Goal: Task Accomplishment & Management: Manage account settings

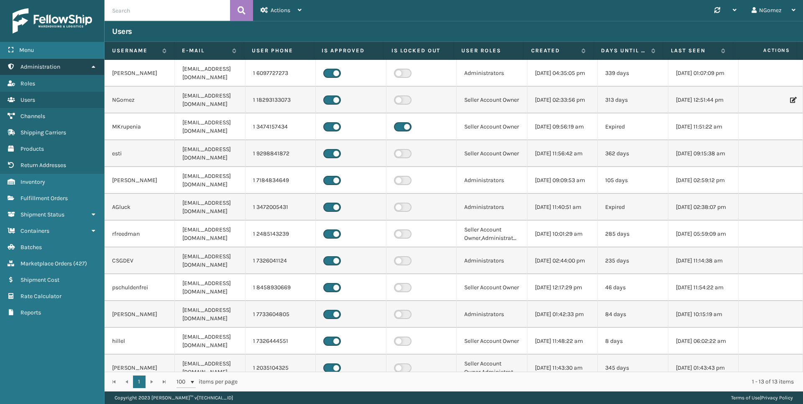
click at [76, 62] on link "Administration" at bounding box center [52, 67] width 104 height 16
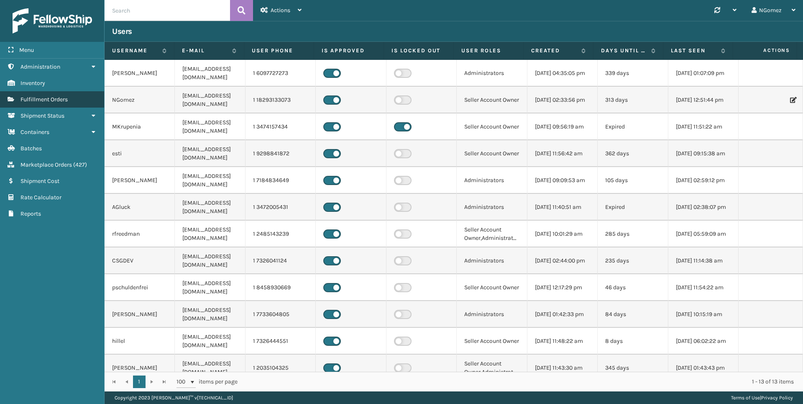
click at [74, 100] on link "Fulfillment Orders" at bounding box center [52, 99] width 104 height 16
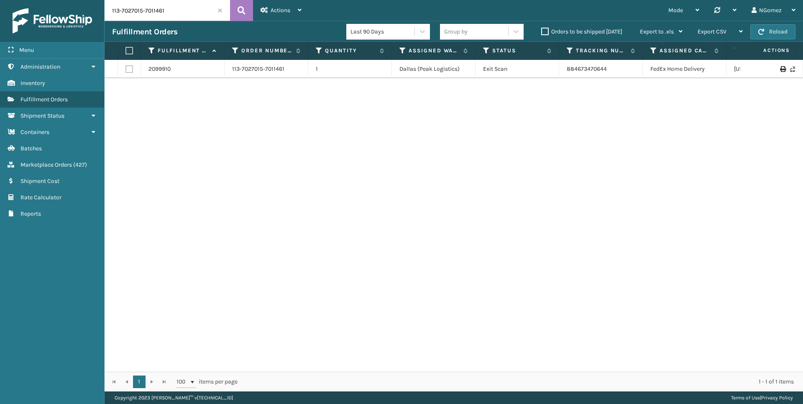
click at [133, 11] on input "113-7027015-7011461" at bounding box center [167, 10] width 125 height 21
paste input "1-7965851-6466606"
type input "111-7965851-6466606"
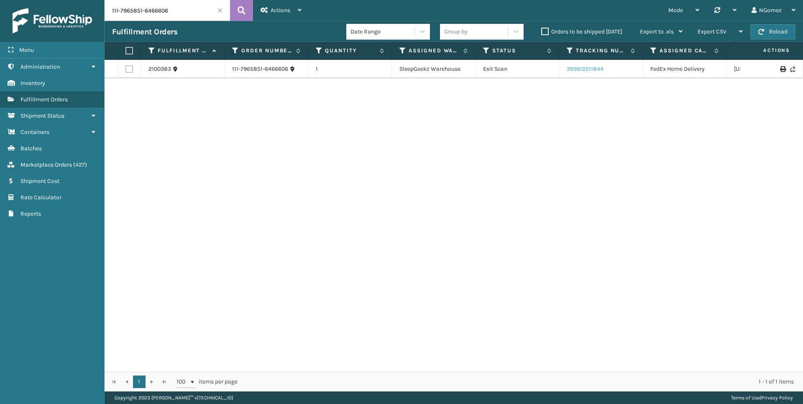
click at [582, 69] on link "393612211844" at bounding box center [585, 68] width 37 height 7
click at [130, 14] on input "111-7965851-6466606" at bounding box center [167, 10] width 125 height 21
paste input "114-7081870-9746662"
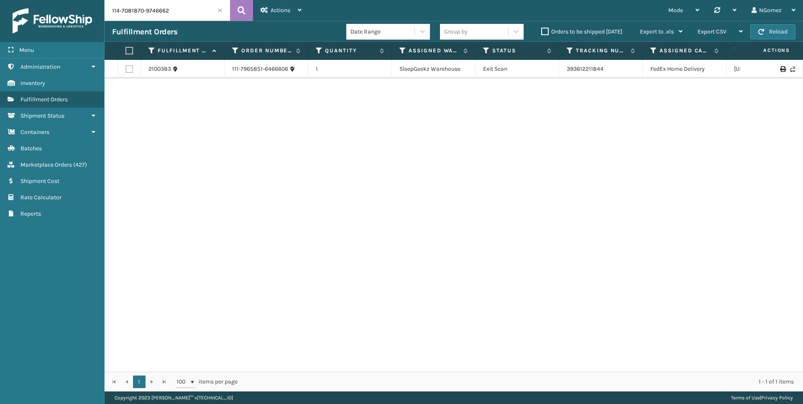
type input "114-7081870-9746662"
click at [576, 70] on link "393106541342" at bounding box center [586, 68] width 38 height 7
click at [116, 10] on input "114-7081870-9746662" at bounding box center [167, 10] width 125 height 21
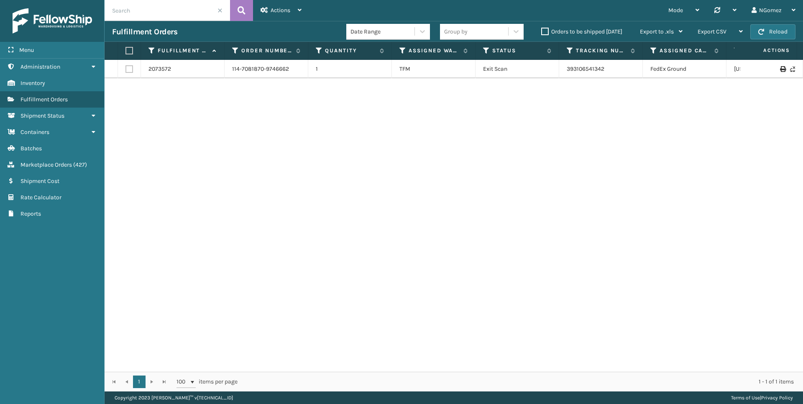
paste input "111-7965851-6466606"
type input "111-7965851-6466606"
click at [177, 16] on input "111-7965851-6466606" at bounding box center [167, 10] width 125 height 21
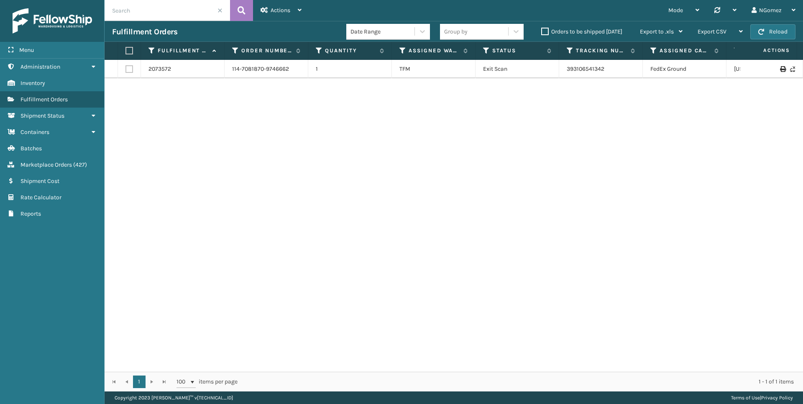
paste input "111-3098035-9418639"
type input "111-3098035-9418639"
click at [580, 68] on link "1ZH0R7060303984425" at bounding box center [597, 68] width 60 height 7
click at [179, 9] on input "111-3098035-9418639" at bounding box center [167, 10] width 125 height 21
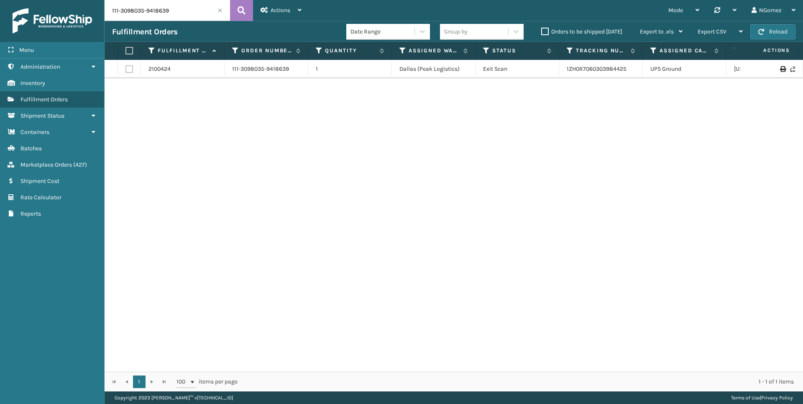
click at [179, 9] on input "111-3098035-9418639" at bounding box center [167, 10] width 125 height 21
paste input "113-2949408-1140226"
click at [584, 68] on link "393465929980" at bounding box center [587, 68] width 41 height 7
click at [166, 17] on input "113-2949408-1140226" at bounding box center [167, 10] width 125 height 21
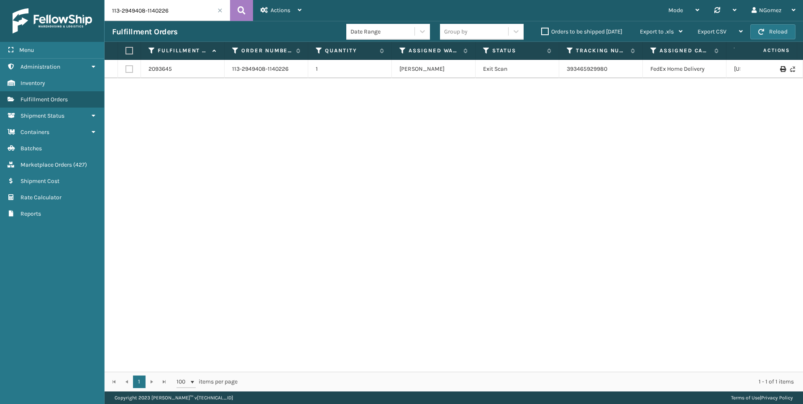
click at [166, 17] on input "113-2949408-1140226" at bounding box center [167, 10] width 125 height 21
paste input "620531-3061802"
click at [586, 71] on link "393642527260" at bounding box center [587, 68] width 40 height 7
click at [176, 8] on input "113-2620531-3061802" at bounding box center [167, 10] width 125 height 21
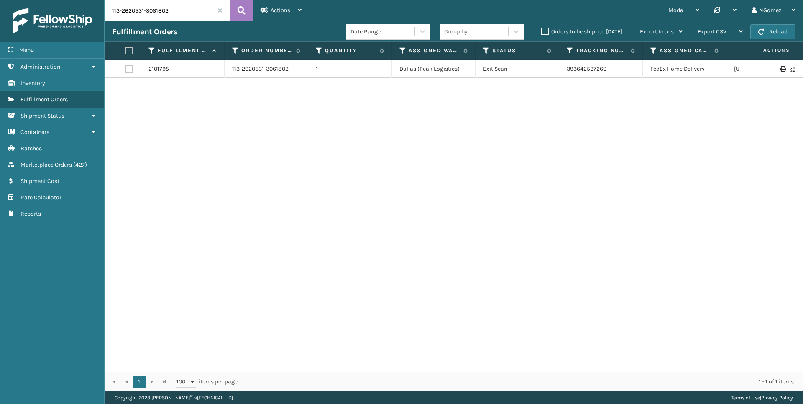
click at [176, 8] on input "113-2620531-3061802" at bounding box center [167, 10] width 125 height 21
paste input "1-3098035-9418639"
type input "111-3098035-9418639"
click at [159, 67] on link "2100424" at bounding box center [159, 69] width 22 height 8
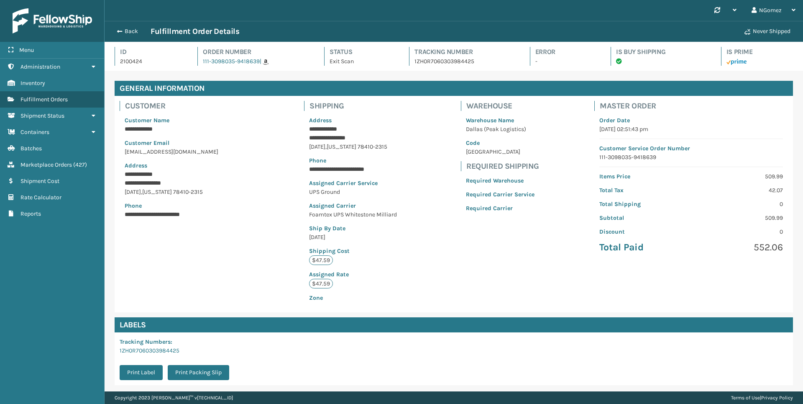
scroll to position [20, 699]
click at [42, 169] on link "Rate Calculator Marketplace Orders ( 427 )" at bounding box center [52, 164] width 104 height 16
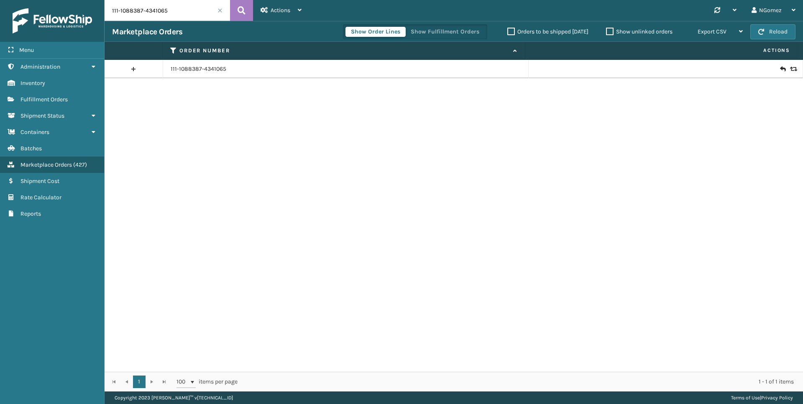
click at [174, 17] on input "111-1088387-4341065" at bounding box center [167, 10] width 125 height 21
paste input "3098035-9418639"
type input "111-3098035-9418639"
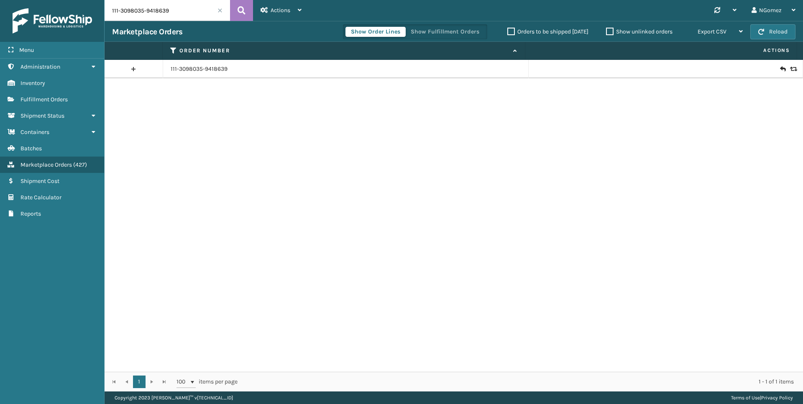
click at [790, 68] on icon at bounding box center [792, 69] width 5 height 6
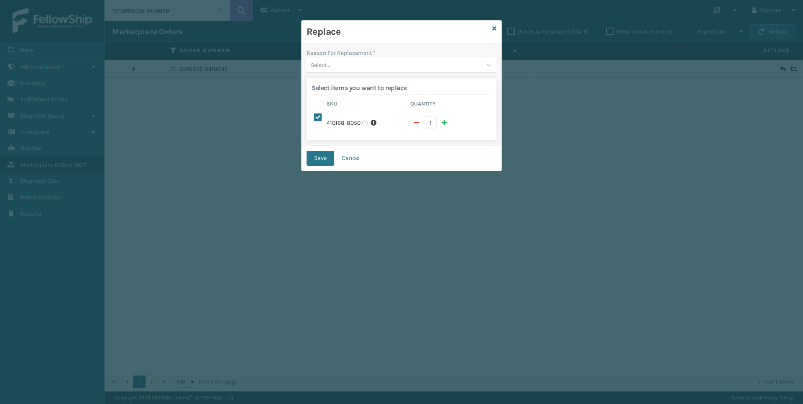
click at [401, 67] on div "Select..." at bounding box center [394, 65] width 174 height 14
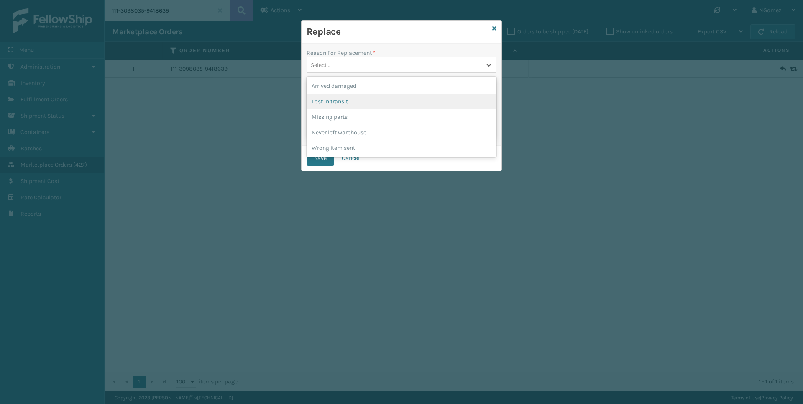
click at [343, 97] on div "Lost in transit" at bounding box center [402, 101] width 190 height 15
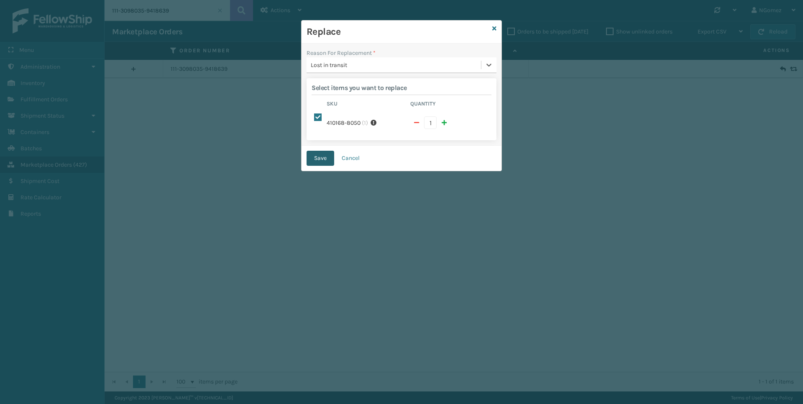
click at [320, 151] on button "Save" at bounding box center [321, 158] width 28 height 15
